Goal: Task Accomplishment & Management: Manage account settings

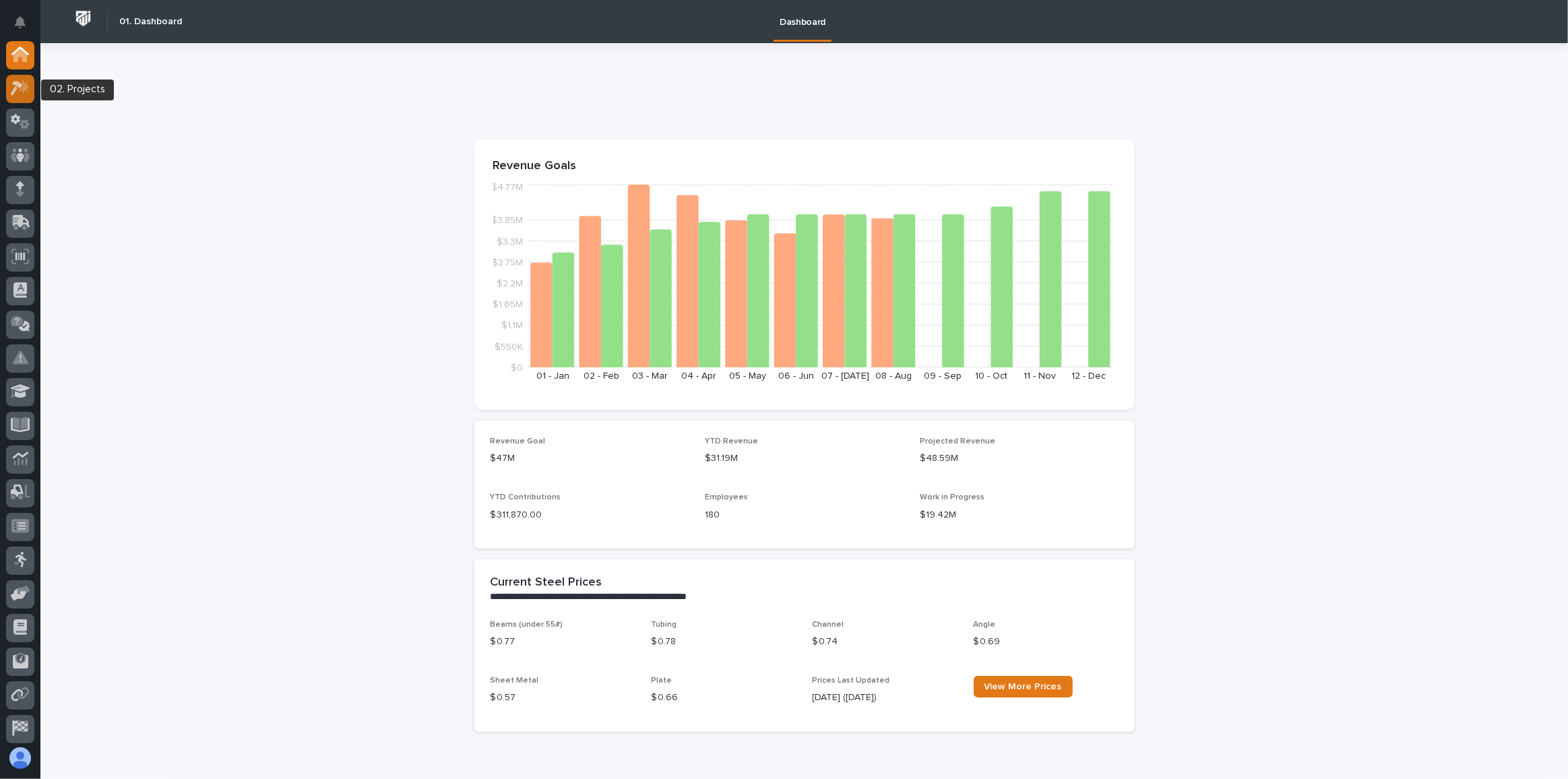
click at [23, 87] on icon at bounding box center [24, 87] width 12 height 13
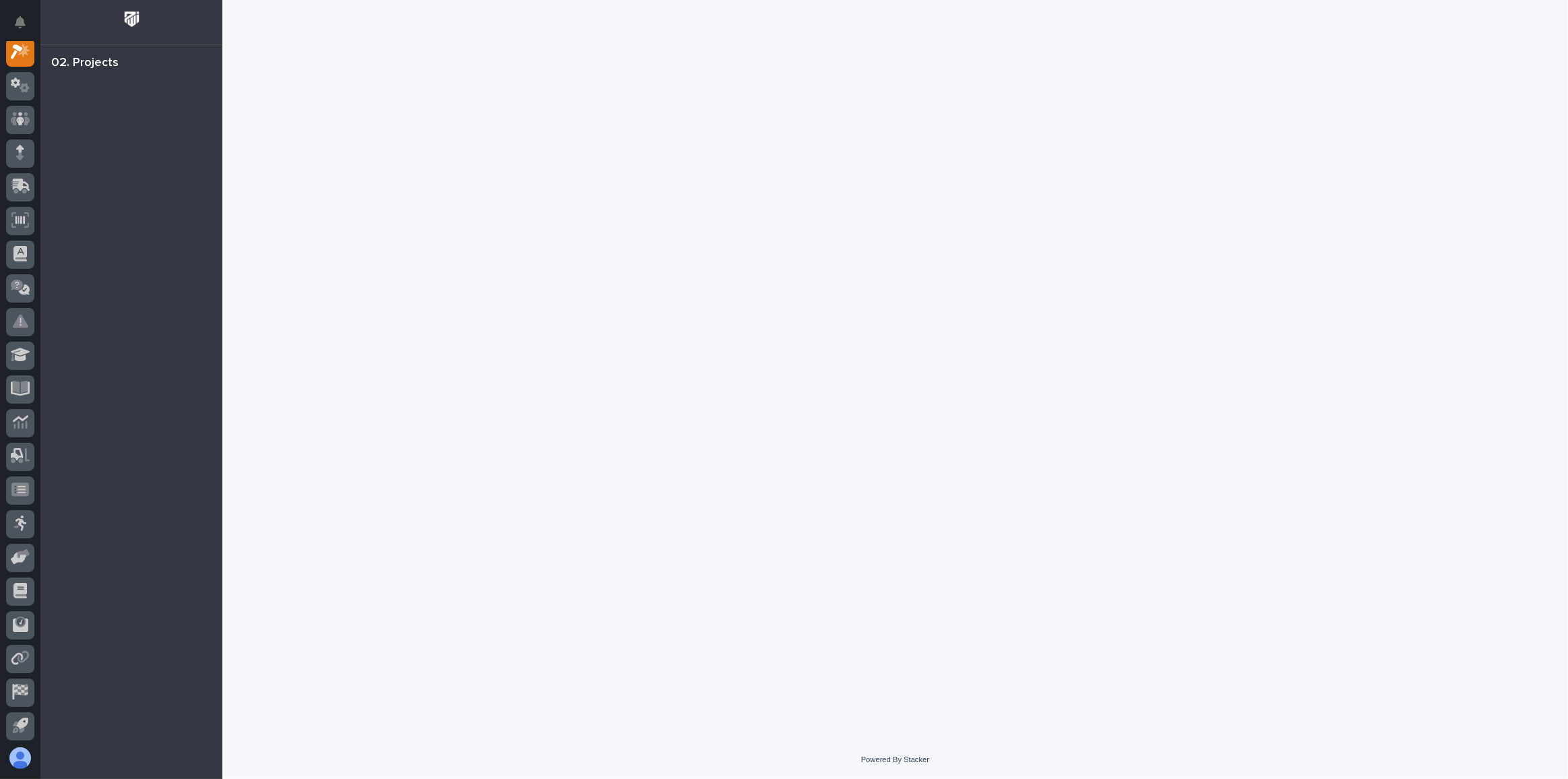
scroll to position [33, 0]
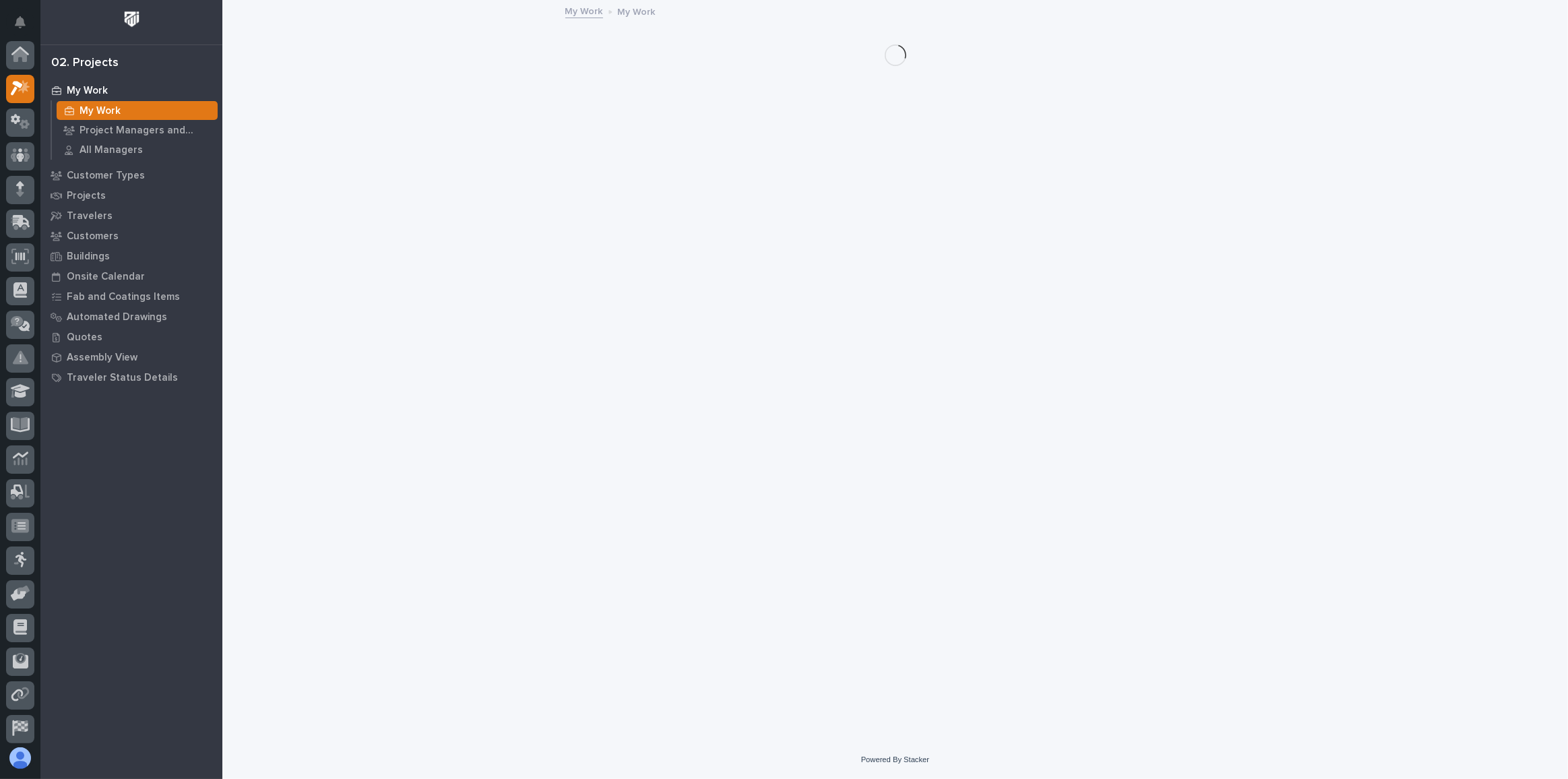
scroll to position [33, 0]
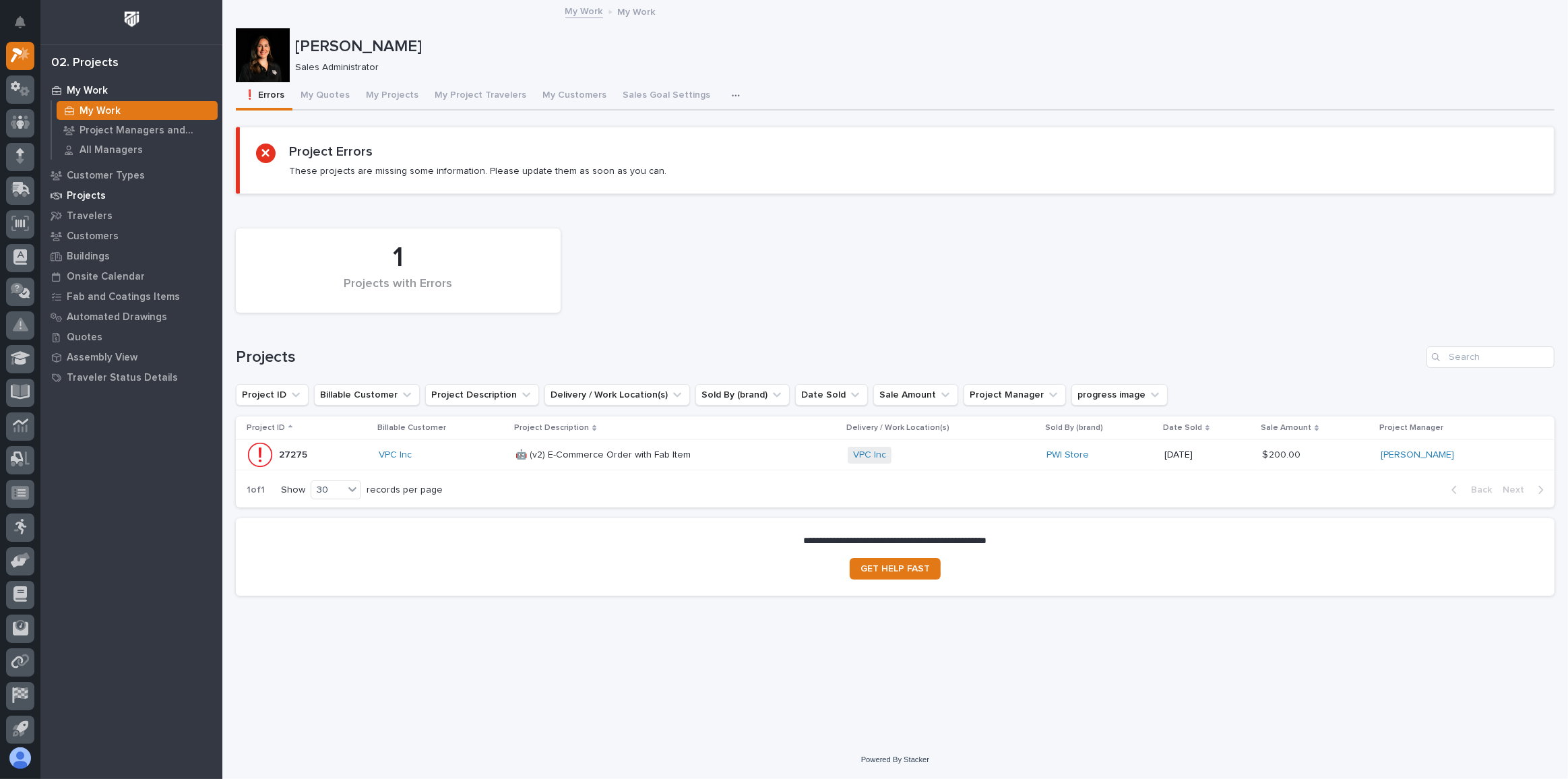
click at [85, 194] on p "Projects" at bounding box center [86, 196] width 39 height 12
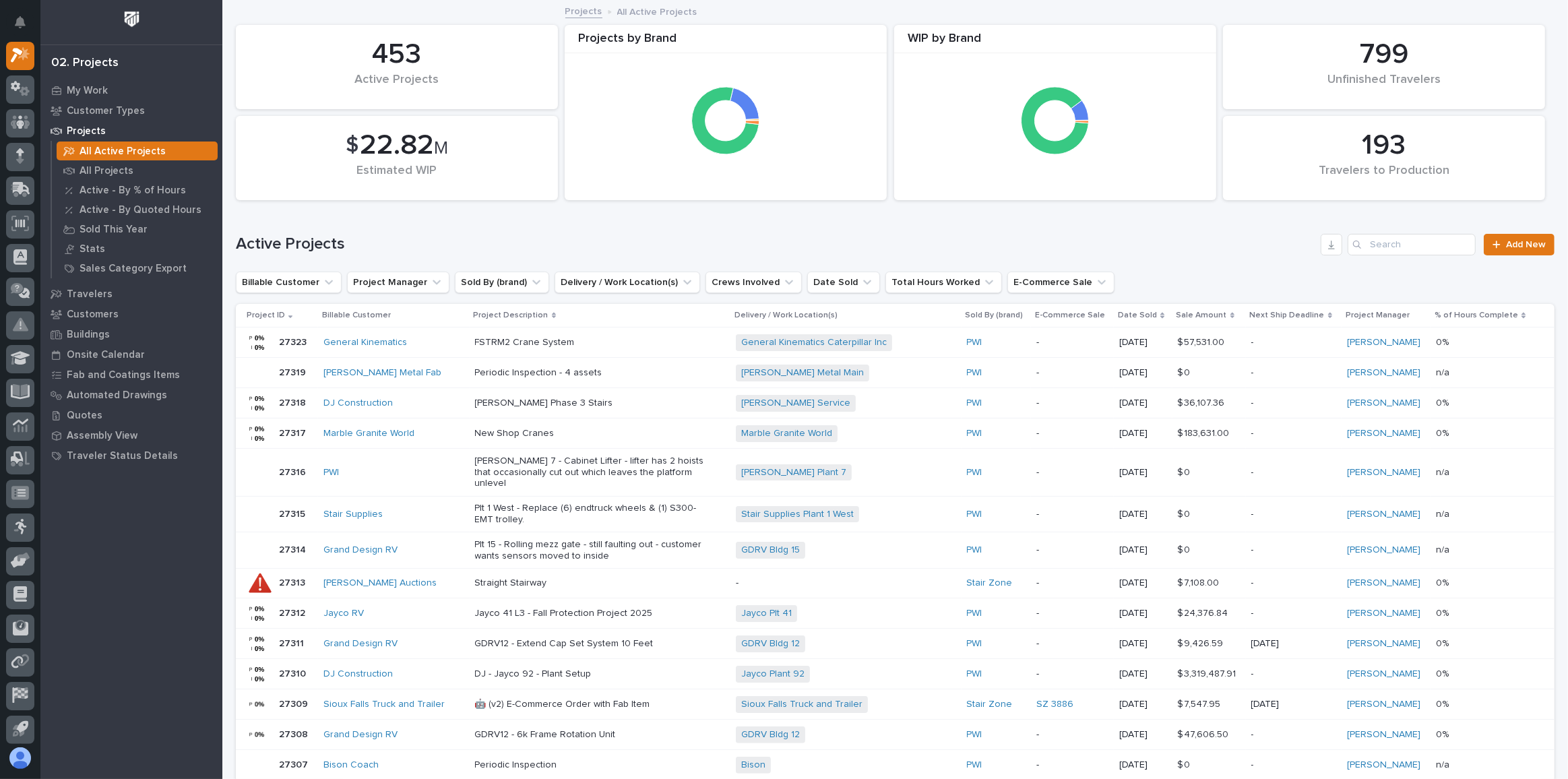
click at [1214, 314] on p "Sale Amount" at bounding box center [1201, 316] width 50 height 15
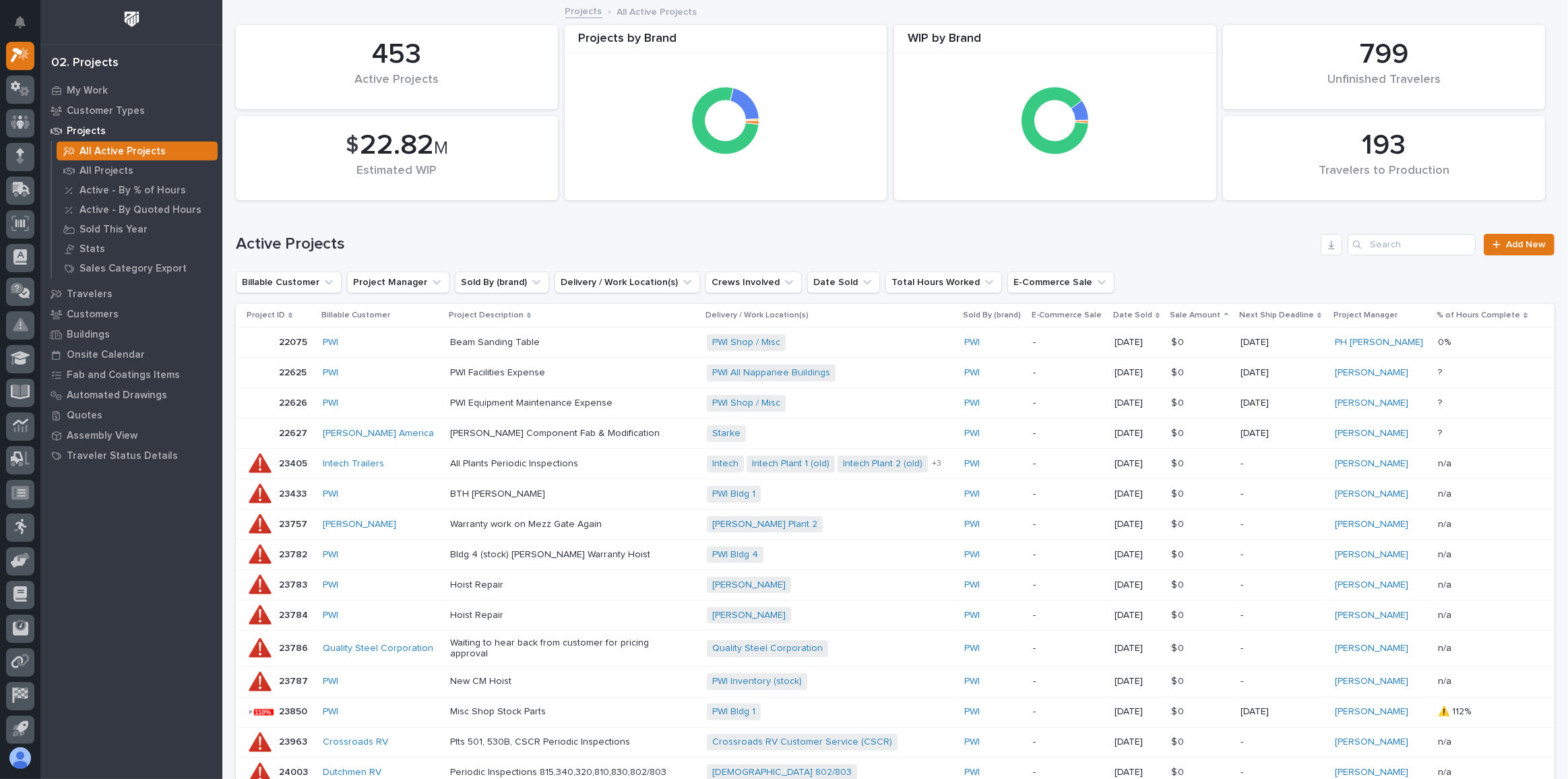
click at [1221, 313] on p "Sale Amount" at bounding box center [1196, 316] width 50 height 15
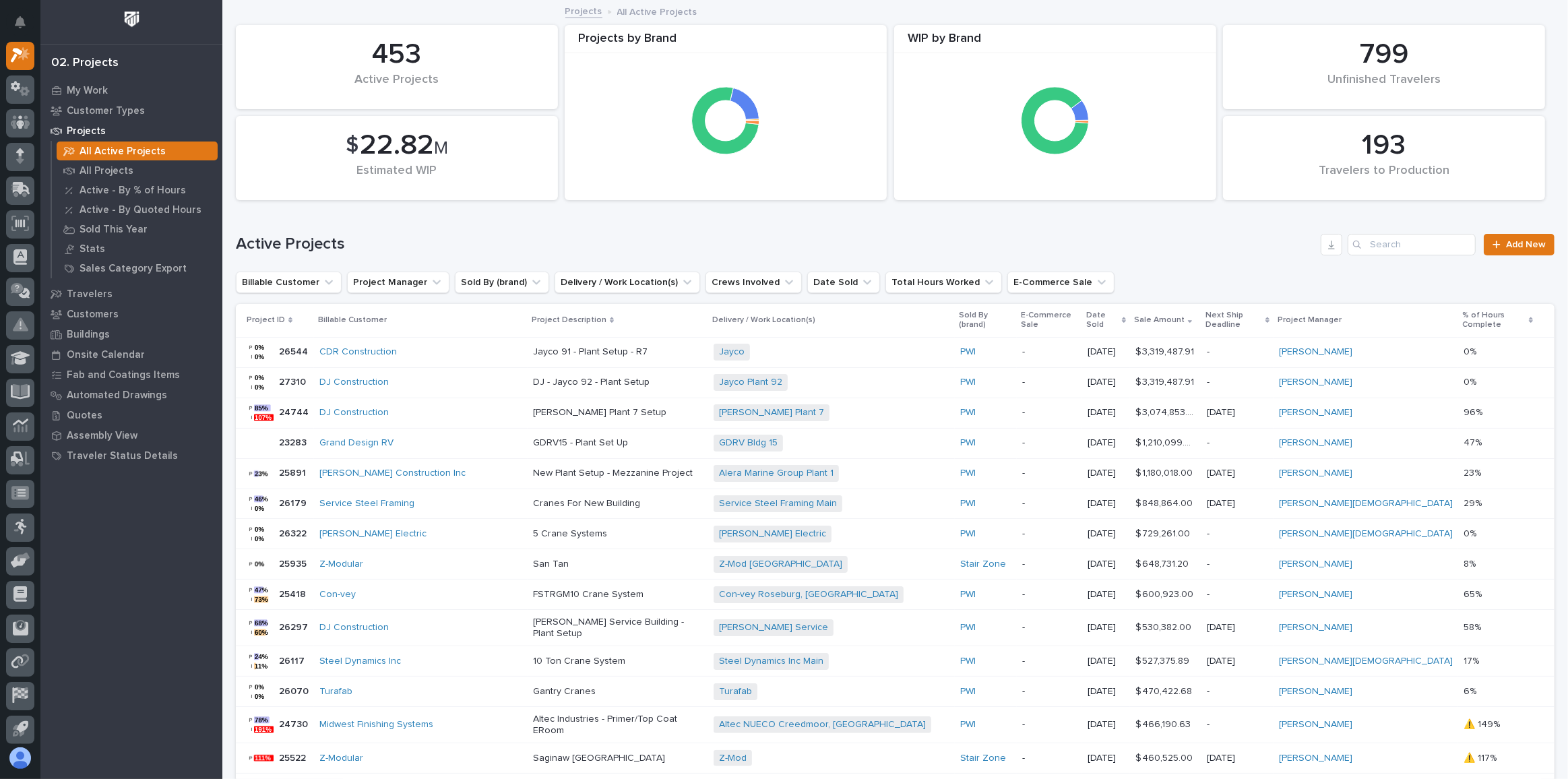
click at [867, 346] on div "Jayco + 0" at bounding box center [831, 352] width 236 height 17
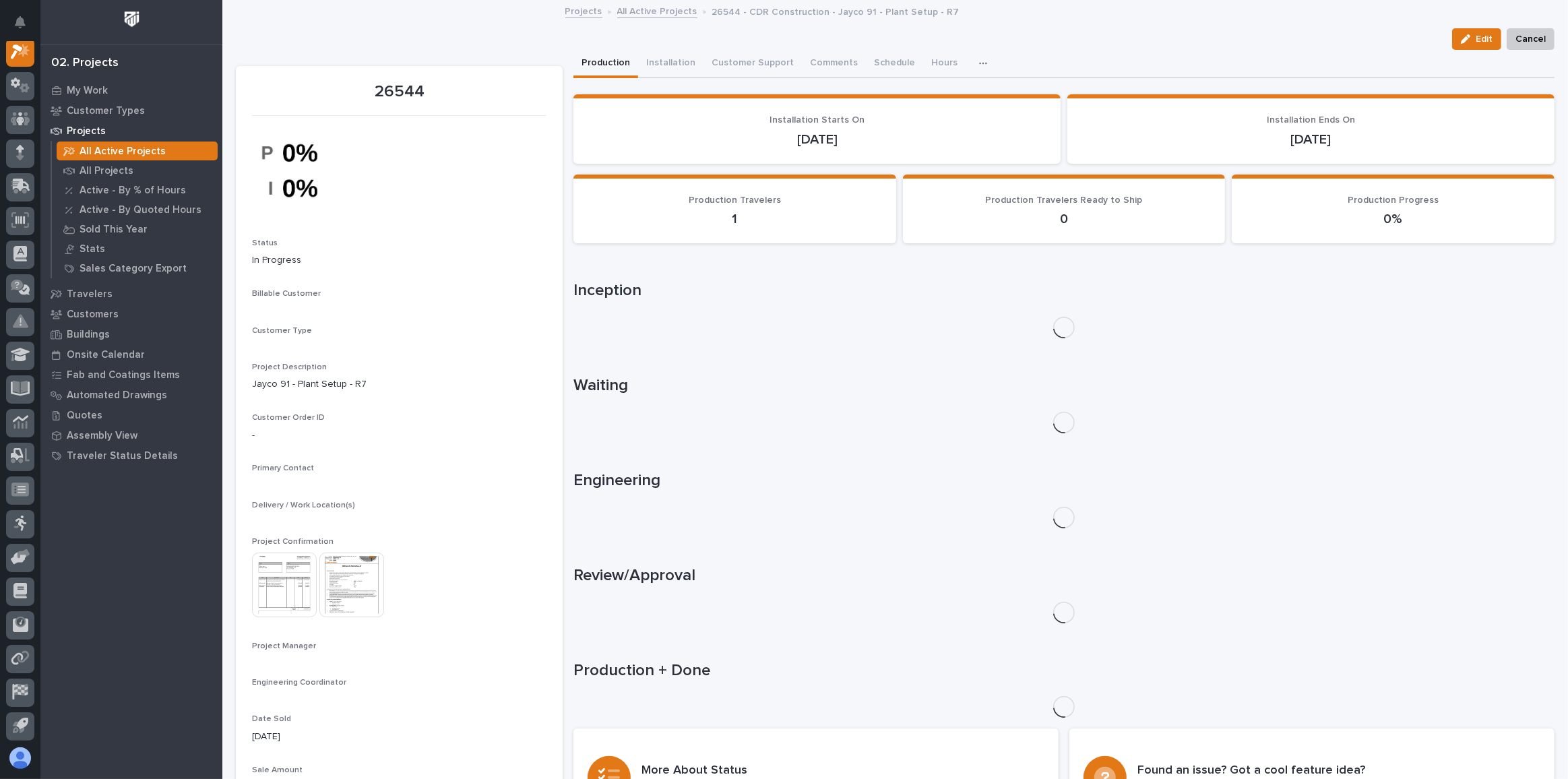
scroll to position [33, 0]
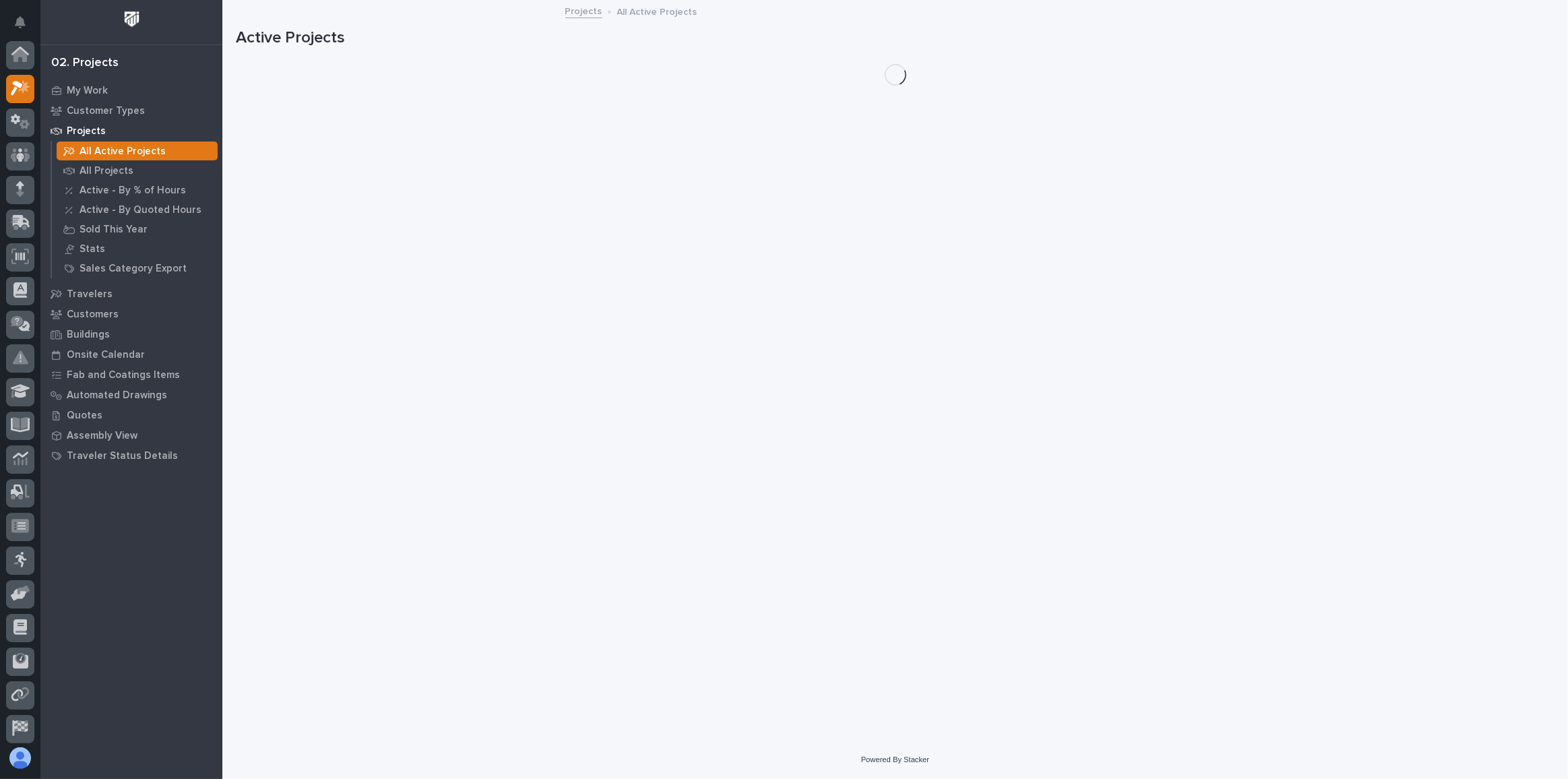
scroll to position [36, 0]
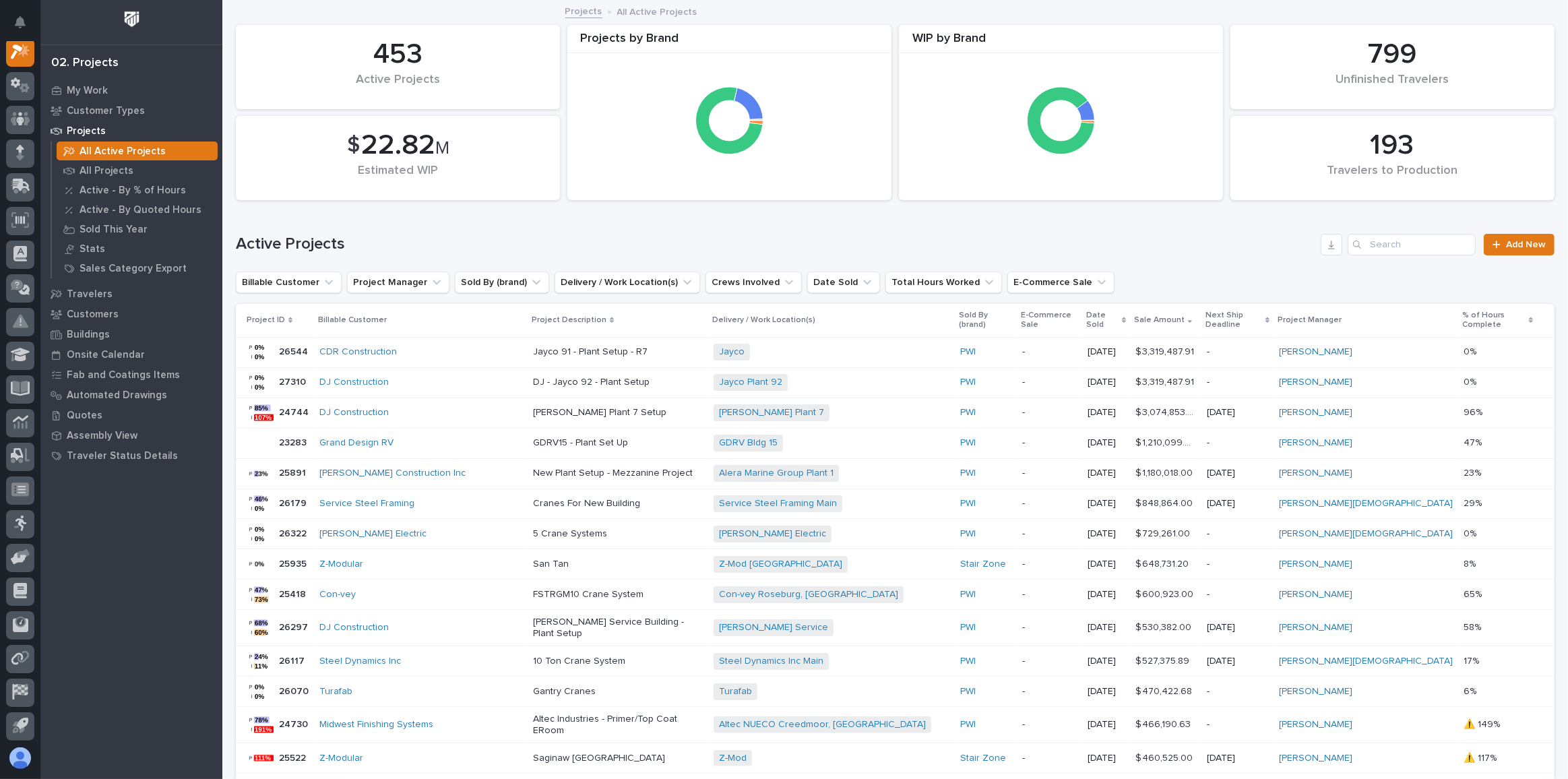
click at [432, 377] on div "DJ Construction" at bounding box center [420, 383] width 202 height 12
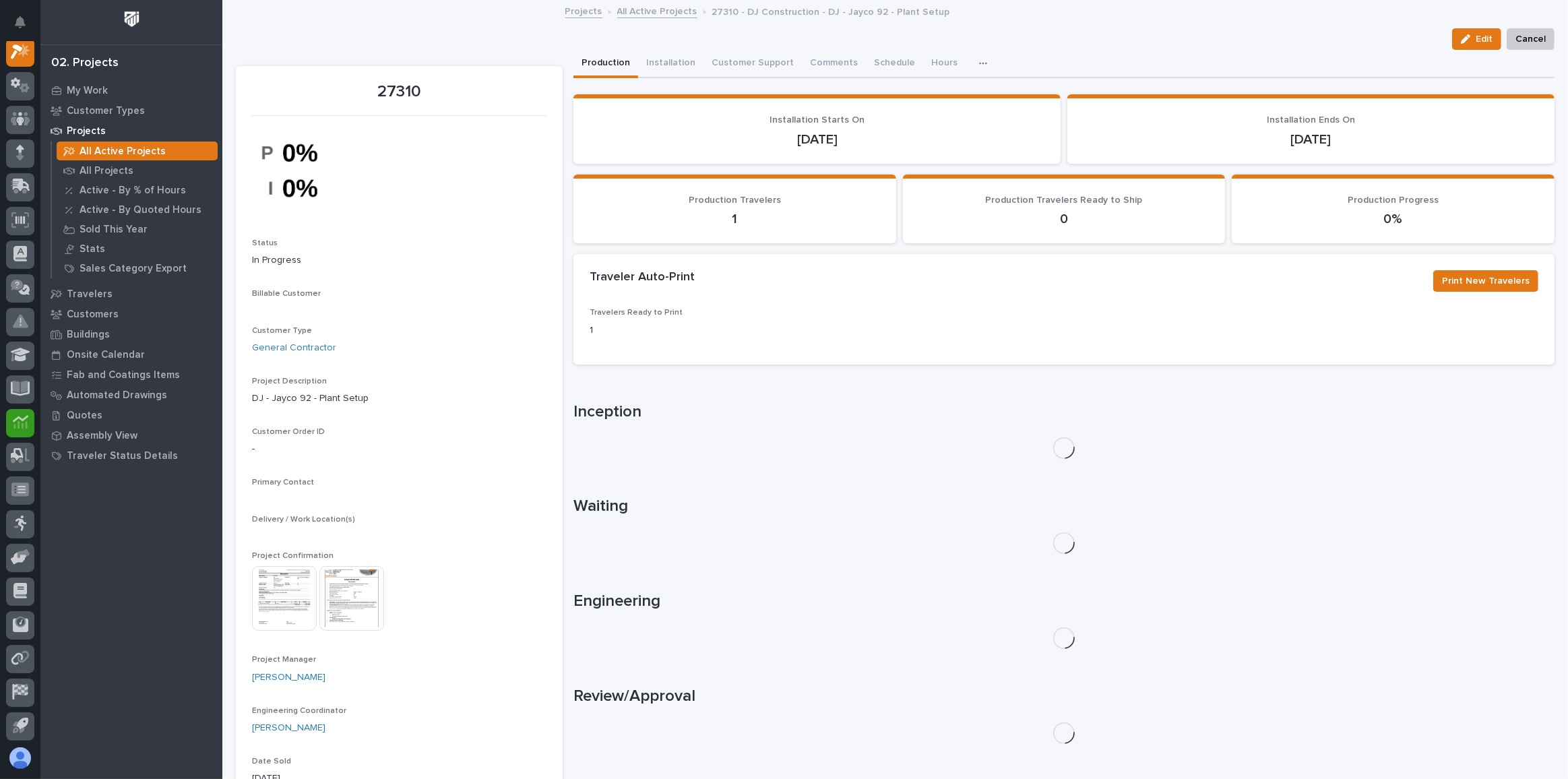
scroll to position [33, 0]
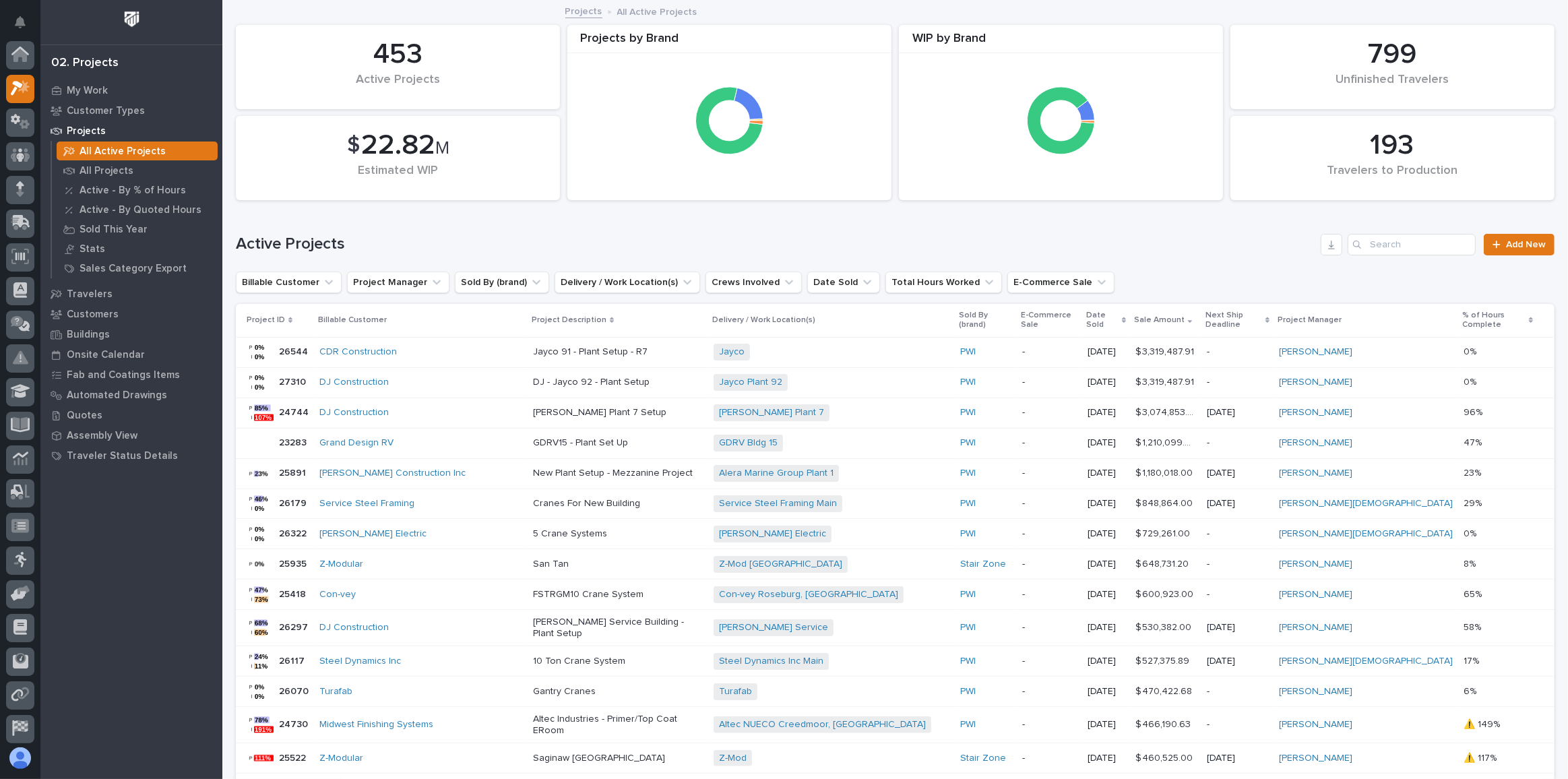
scroll to position [36, 0]
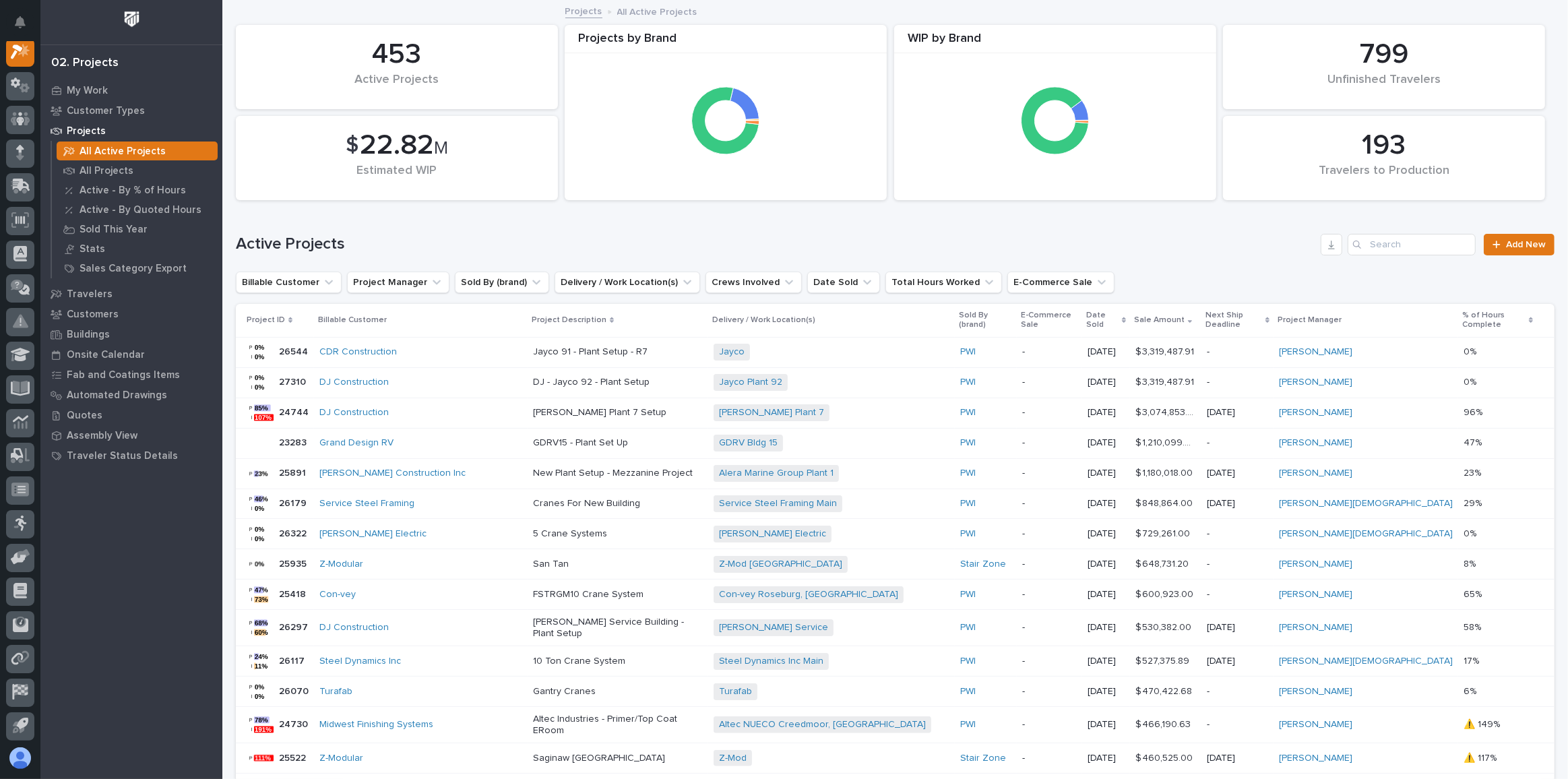
click at [618, 407] on p "[PERSON_NAME] Plant 7 Setup" at bounding box center [618, 413] width 170 height 12
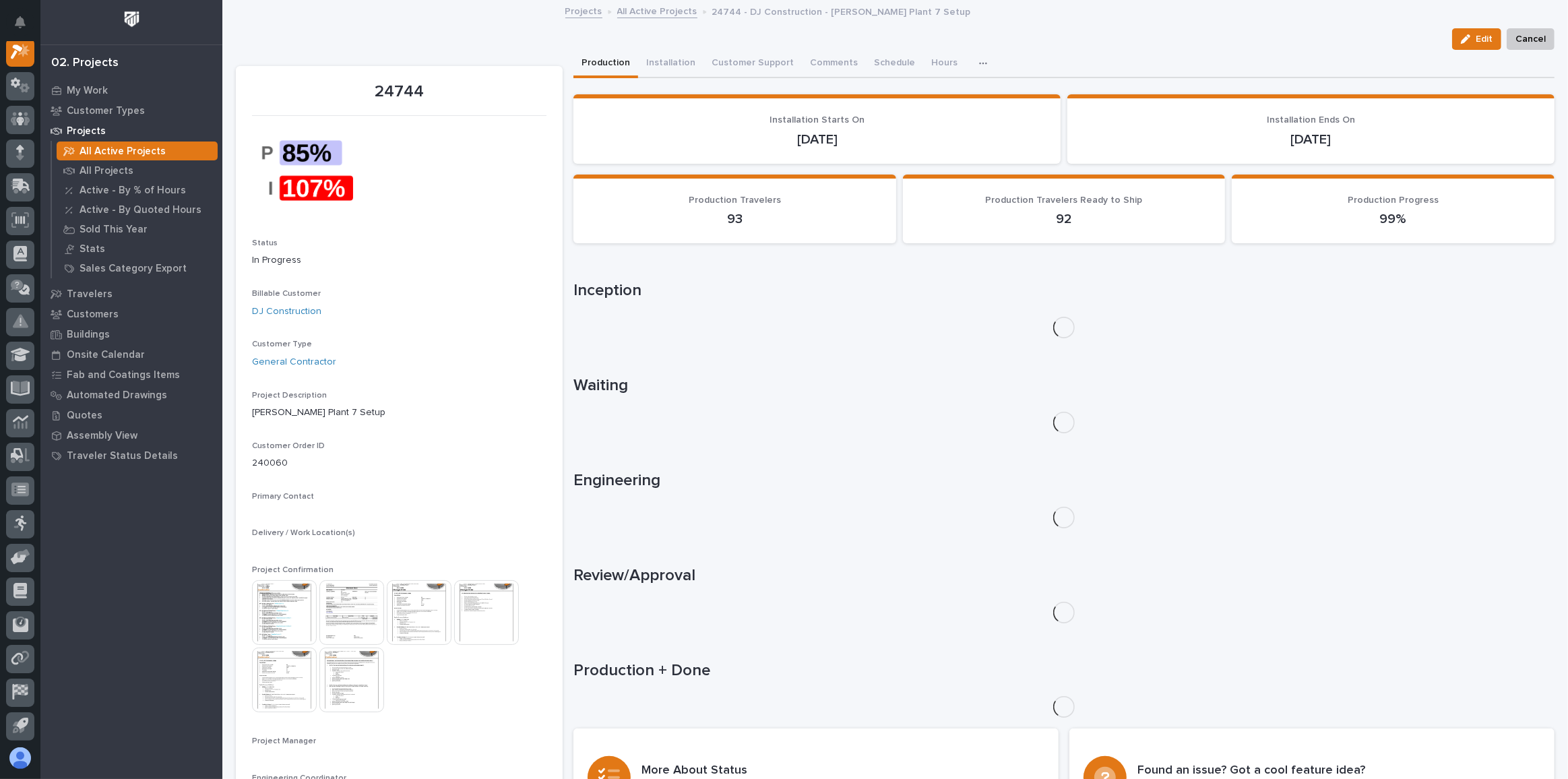
scroll to position [33, 0]
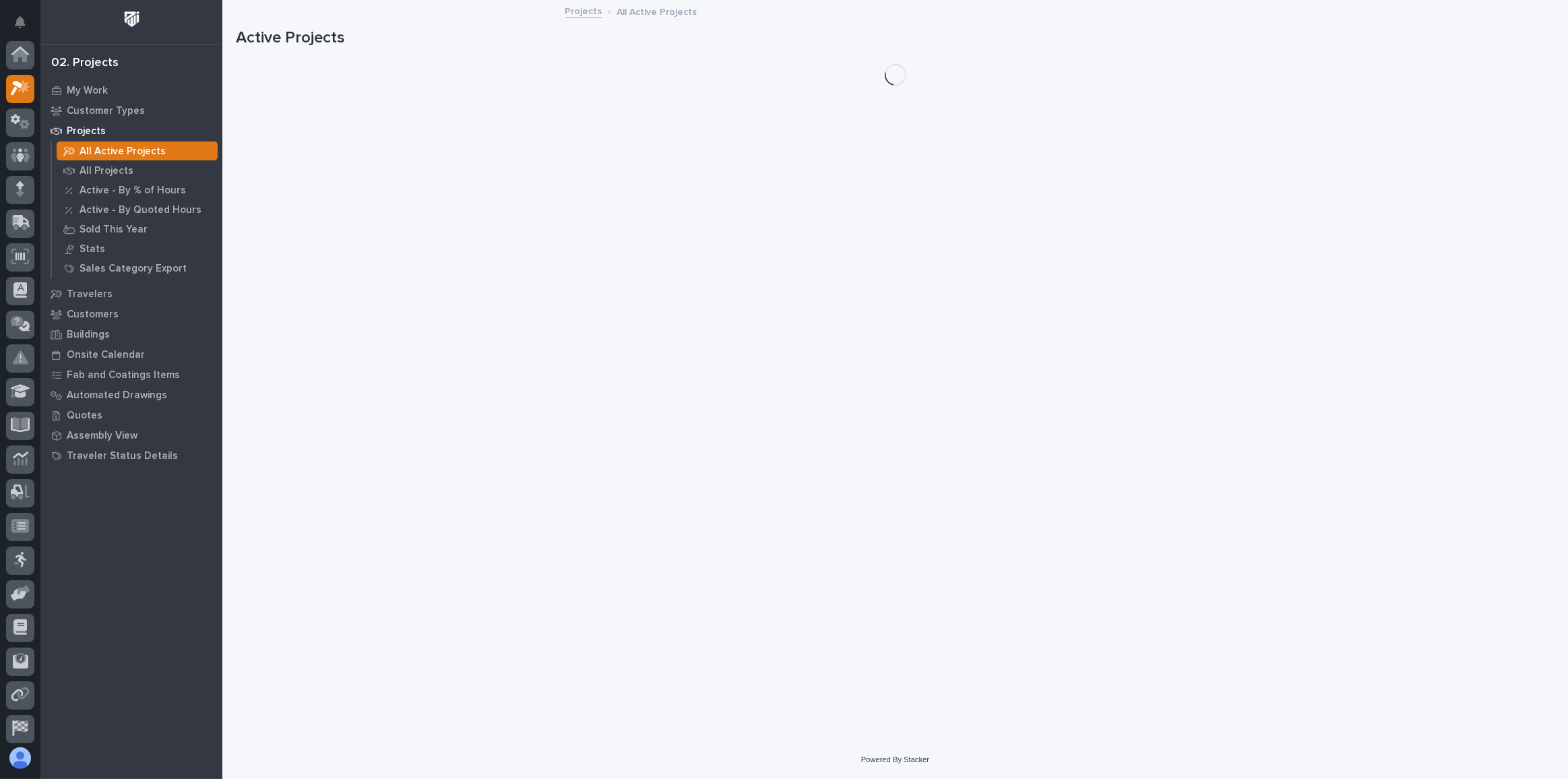
scroll to position [36, 0]
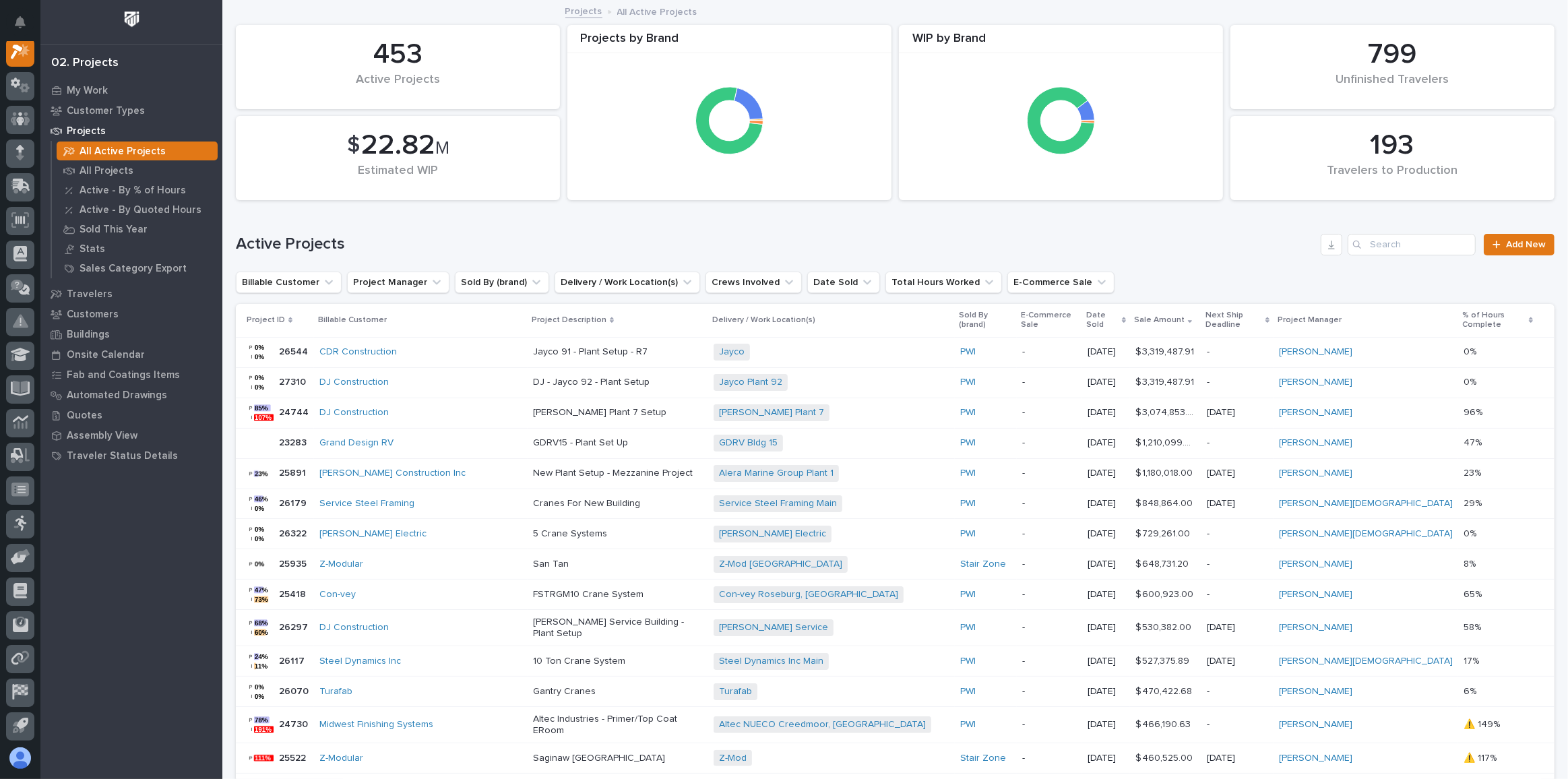
click at [670, 468] on p "New Plant Setup - Mezzanine Project" at bounding box center [618, 474] width 170 height 12
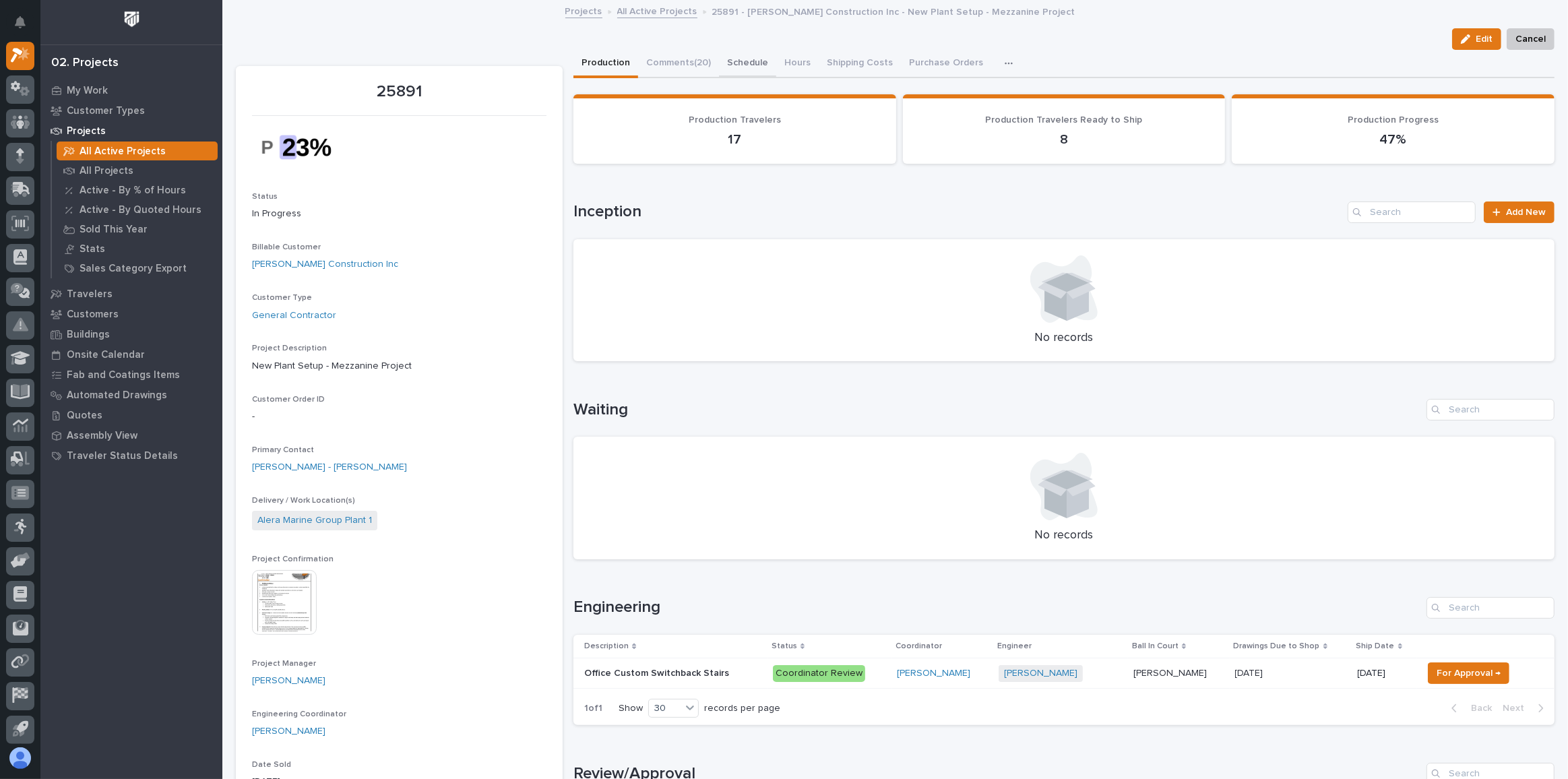
click at [754, 63] on button "Schedule" at bounding box center [748, 64] width 58 height 28
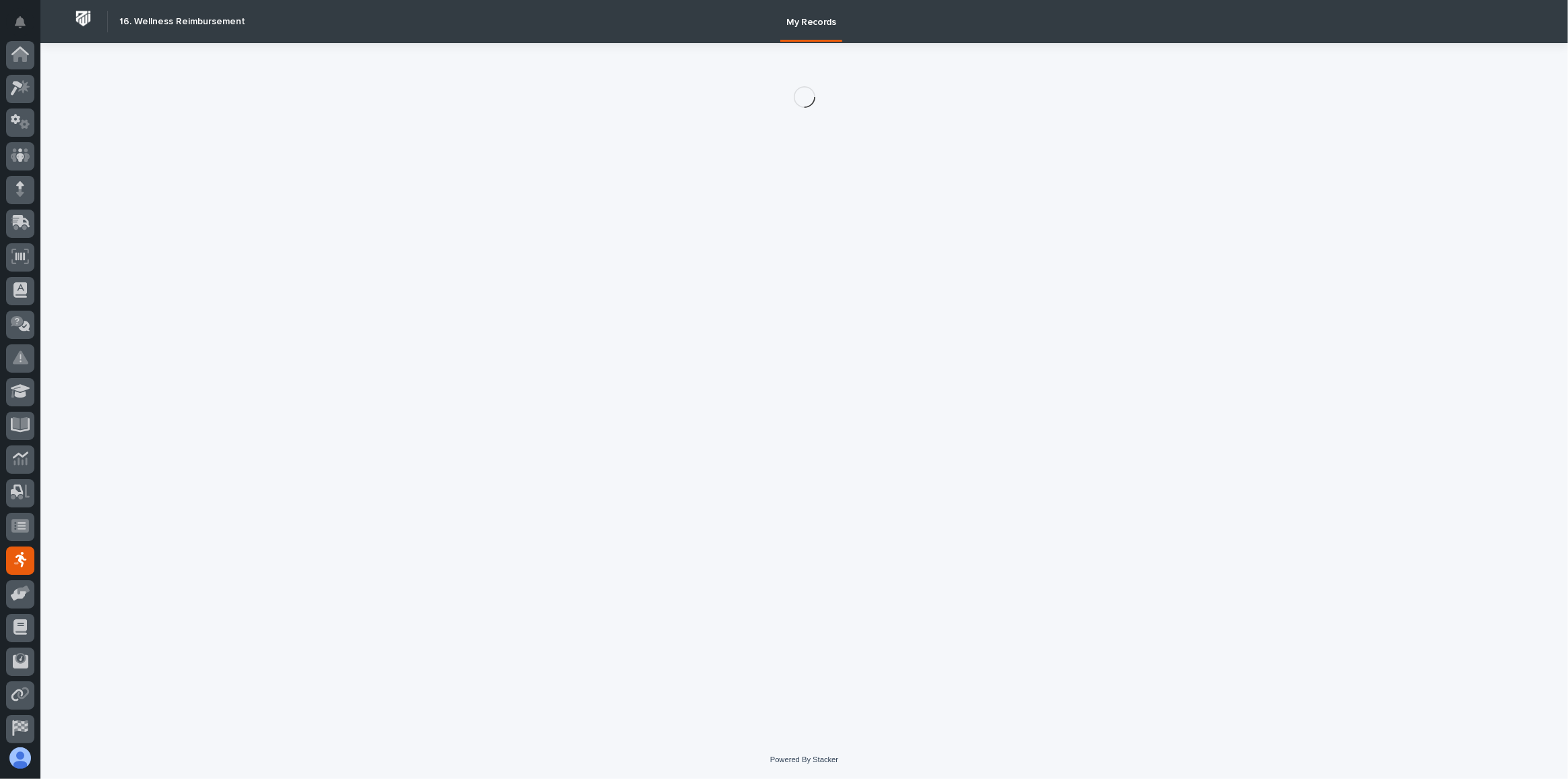
scroll to position [72, 0]
